Goal: Information Seeking & Learning: Learn about a topic

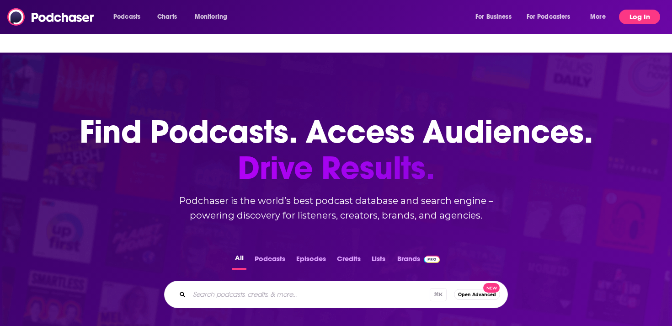
click at [632, 15] on button "Log In" at bounding box center [639, 17] width 41 height 15
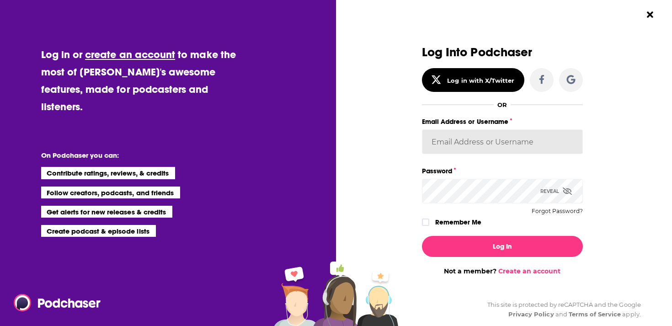
click at [501, 137] on input "Email Address or Username" at bounding box center [502, 141] width 161 height 25
type input "[EMAIL_ADDRESS][DOMAIN_NAME]"
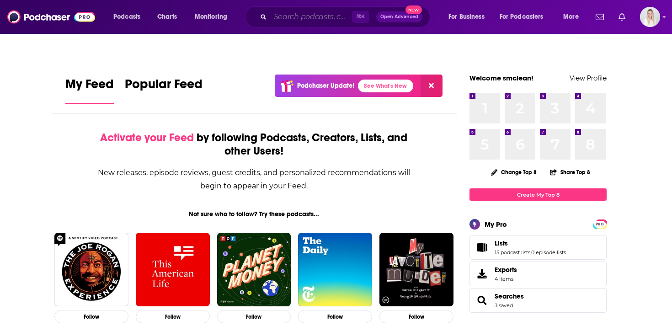
click at [346, 16] on input "Search podcasts, credits, & more..." at bounding box center [311, 17] width 82 height 15
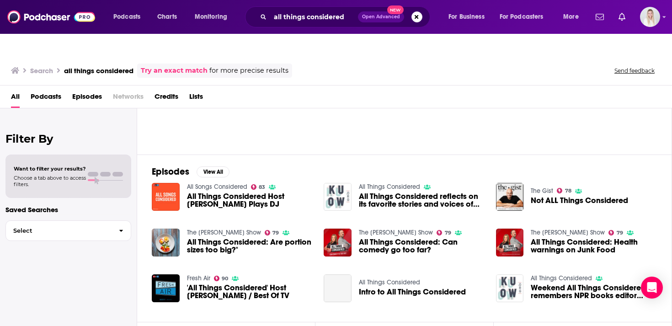
scroll to position [82, 0]
click at [52, 89] on span "Podcasts" at bounding box center [46, 98] width 31 height 19
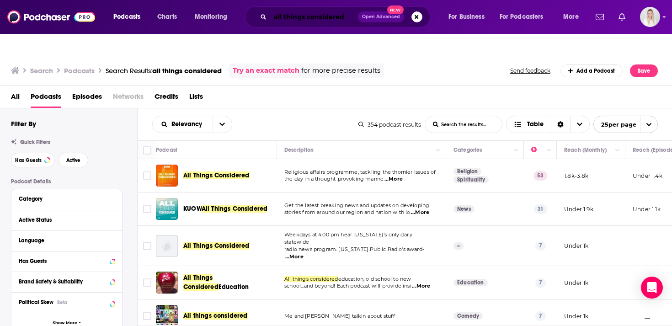
click at [345, 16] on input "all things considered" at bounding box center [314, 17] width 88 height 15
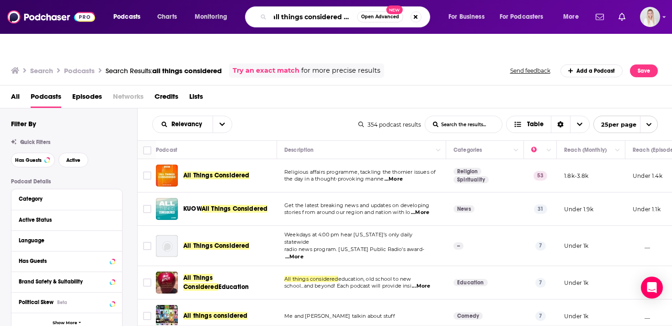
scroll to position [0, 5]
type input "all things considered npr"
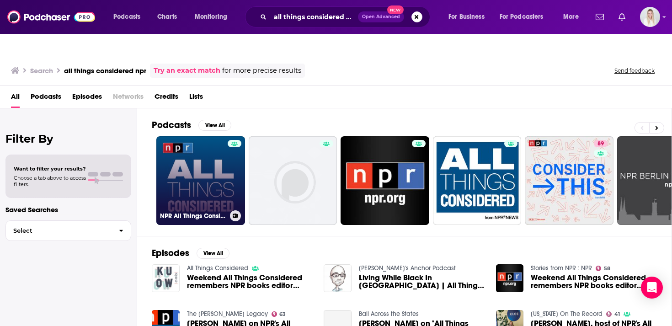
click at [201, 164] on link "NPR All Things Considered" at bounding box center [200, 180] width 89 height 89
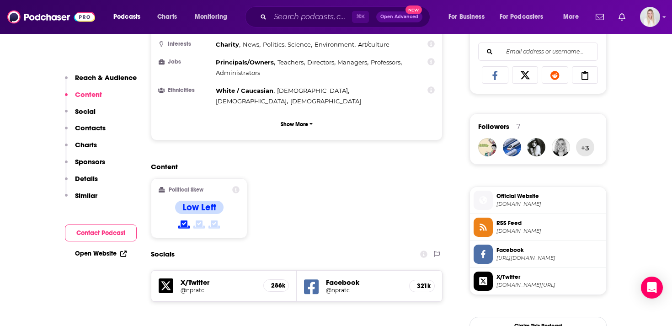
scroll to position [693, 0]
